Goal: Task Accomplishment & Management: Manage account settings

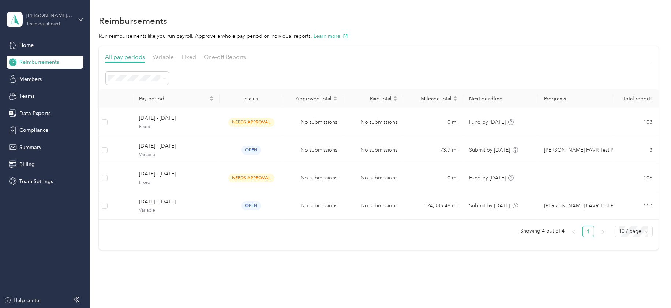
click at [43, 20] on div "[PERSON_NAME] Beverage Company Team dashboard" at bounding box center [49, 19] width 46 height 15
click at [189, 14] on div "Reimbursements" at bounding box center [379, 20] width 560 height 15
click at [29, 44] on span "Home" at bounding box center [26, 45] width 14 height 8
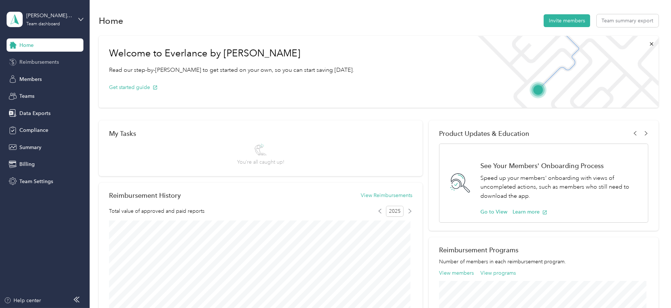
click at [30, 60] on span "Reimbursements" at bounding box center [39, 62] width 40 height 8
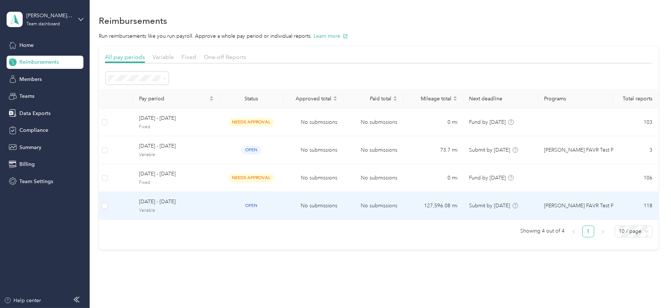
click at [152, 203] on span "[DATE] - [DATE]" at bounding box center [176, 202] width 75 height 8
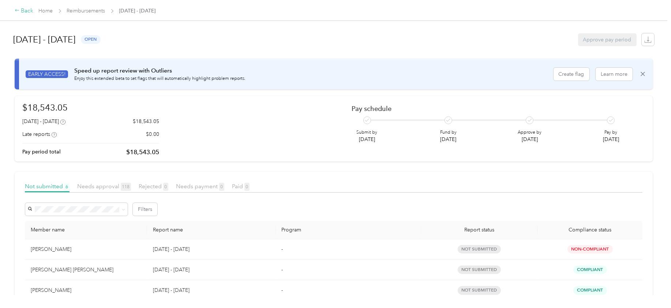
click at [29, 11] on div "Back" at bounding box center [24, 11] width 19 height 9
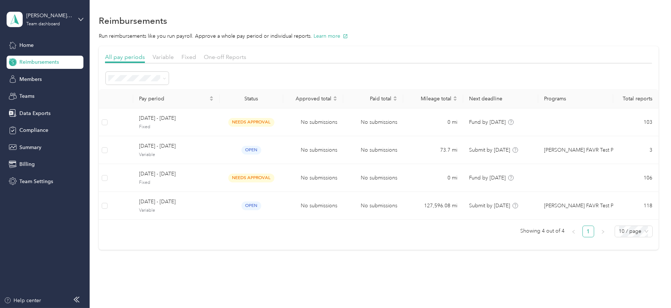
click at [507, 39] on p "Run reimbursements like you run payroll. Approve a whole pay period or individu…" at bounding box center [379, 36] width 560 height 8
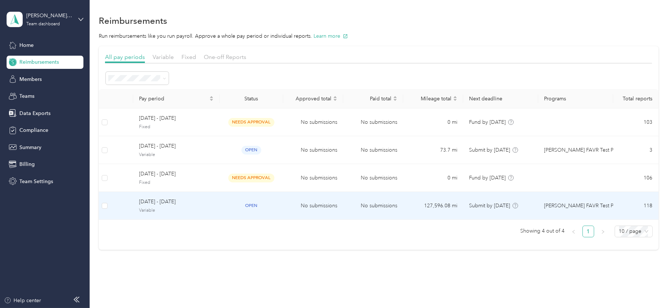
click at [154, 202] on span "[DATE] - [DATE]" at bounding box center [176, 202] width 75 height 8
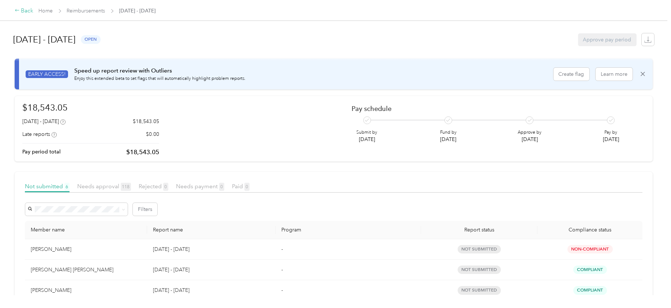
click at [26, 9] on div "Back" at bounding box center [24, 11] width 19 height 9
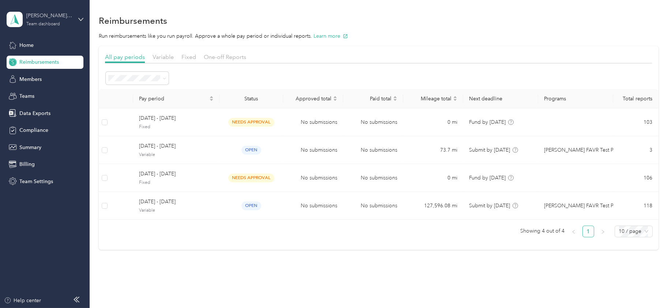
click at [59, 20] on div "[PERSON_NAME] Beverage Company Team dashboard" at bounding box center [49, 19] width 46 height 15
click at [30, 92] on div "Log out" at bounding box center [27, 90] width 28 height 8
